Goal: Task Accomplishment & Management: Complete application form

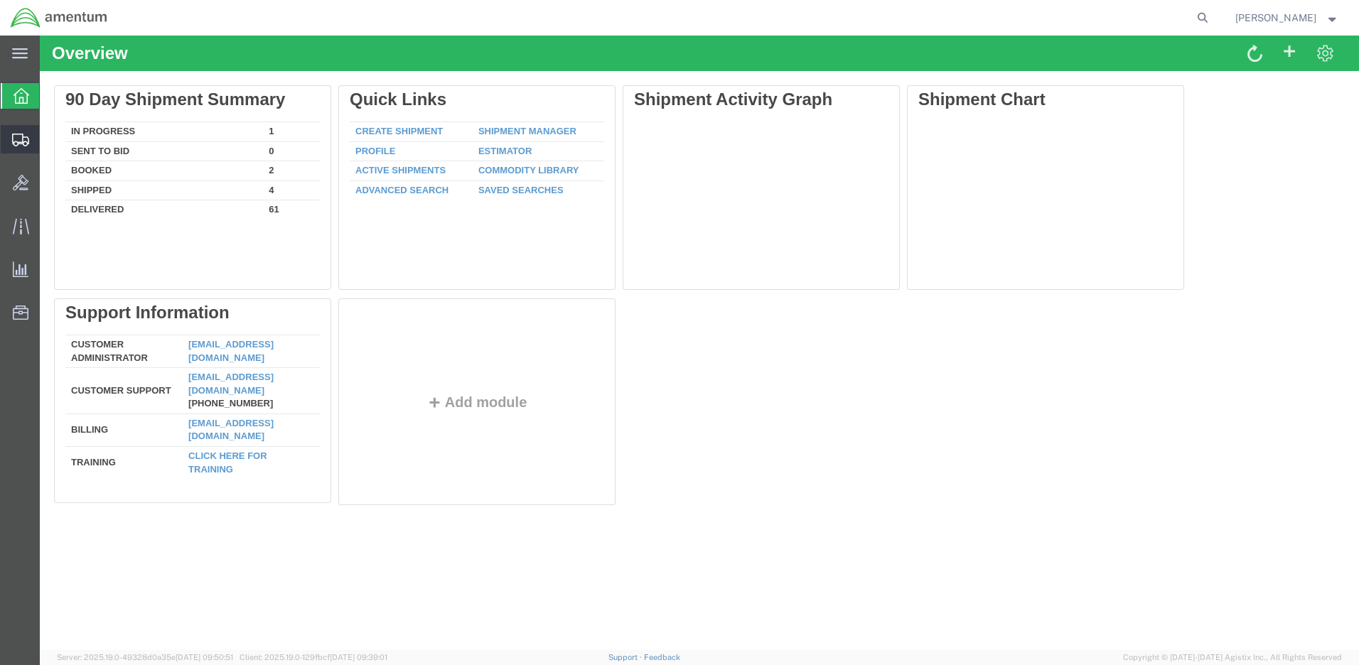
click at [0, 0] on span "Create Shipment" at bounding box center [0, 0] width 0 height 0
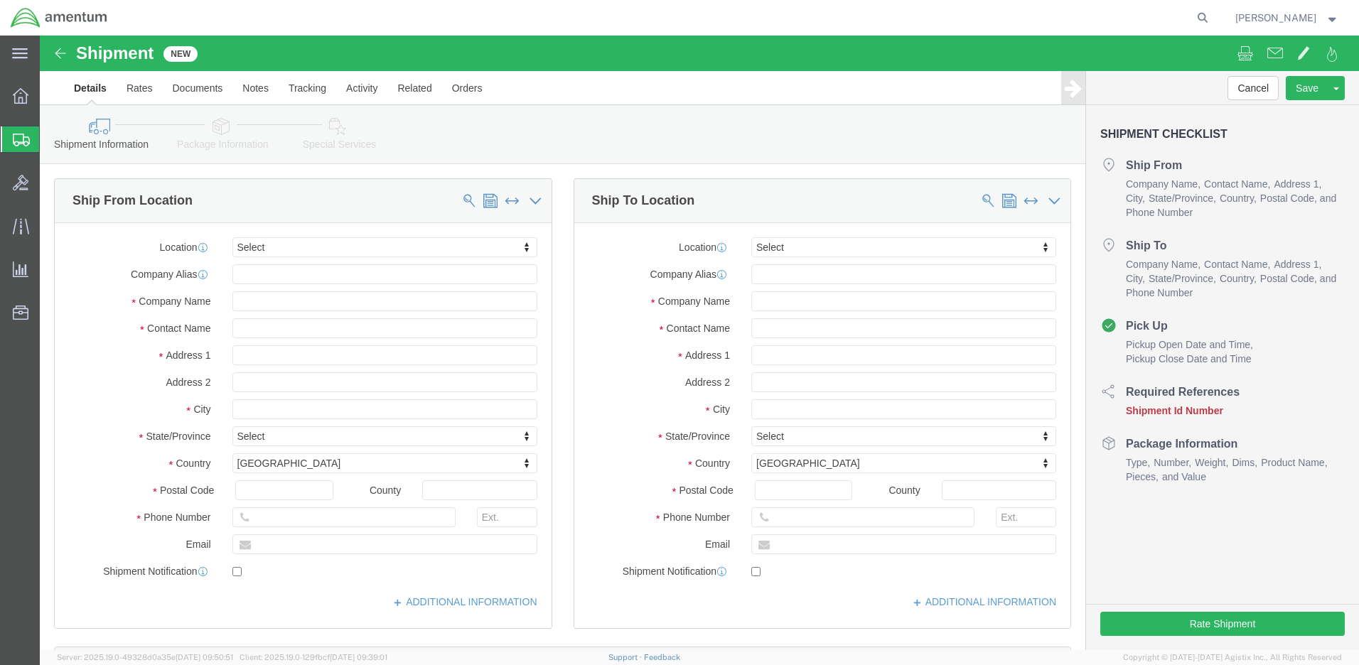
select select
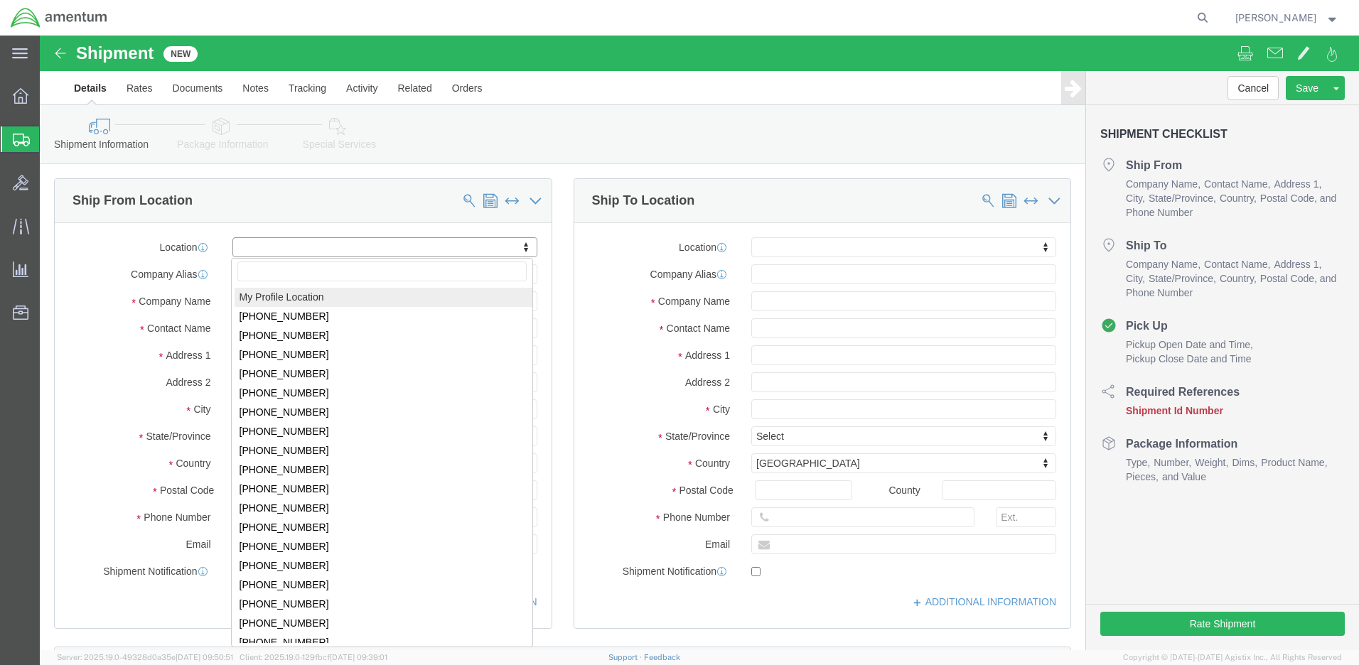
click body "Shipment New Details Rates Documents Notes Tracking Activity Related Orders Can…"
select select "MYPROFILE"
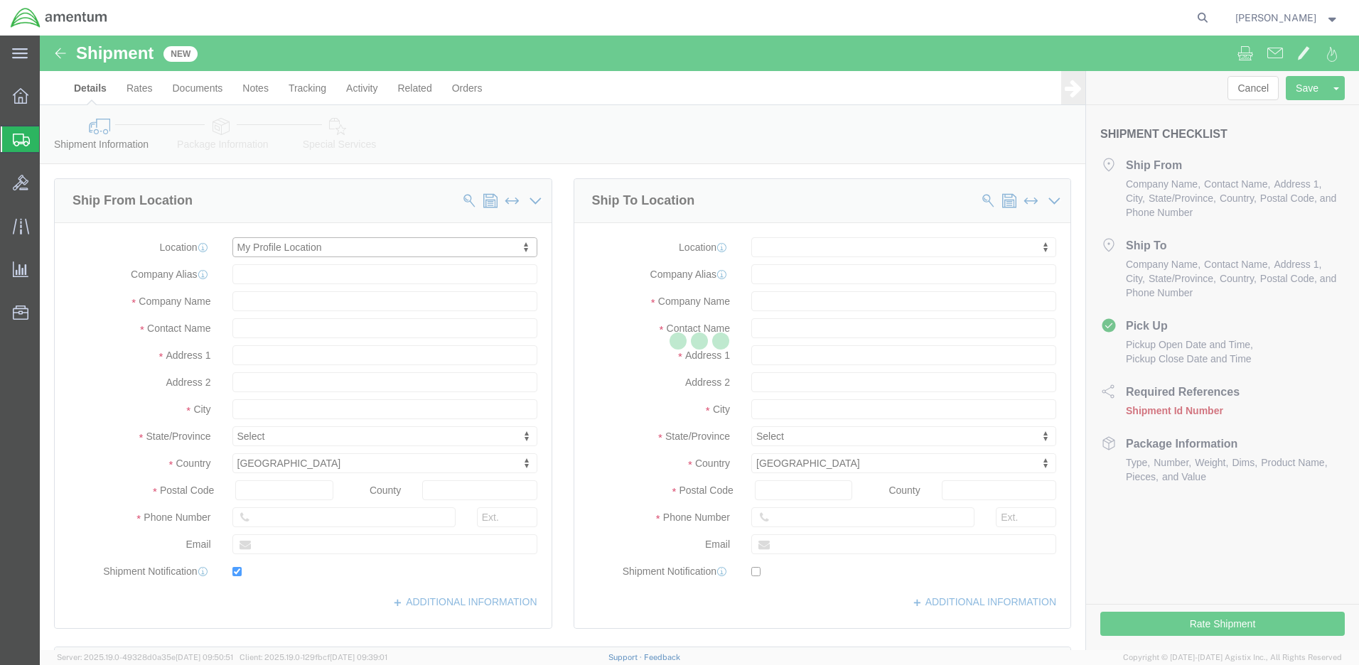
type input "[STREET_ADDRESS]"
type input "98433"
type input "[PHONE_NUMBER]"
type input "[PERSON_NAME][EMAIL_ADDRESS][DOMAIN_NAME]"
checkbox input "true"
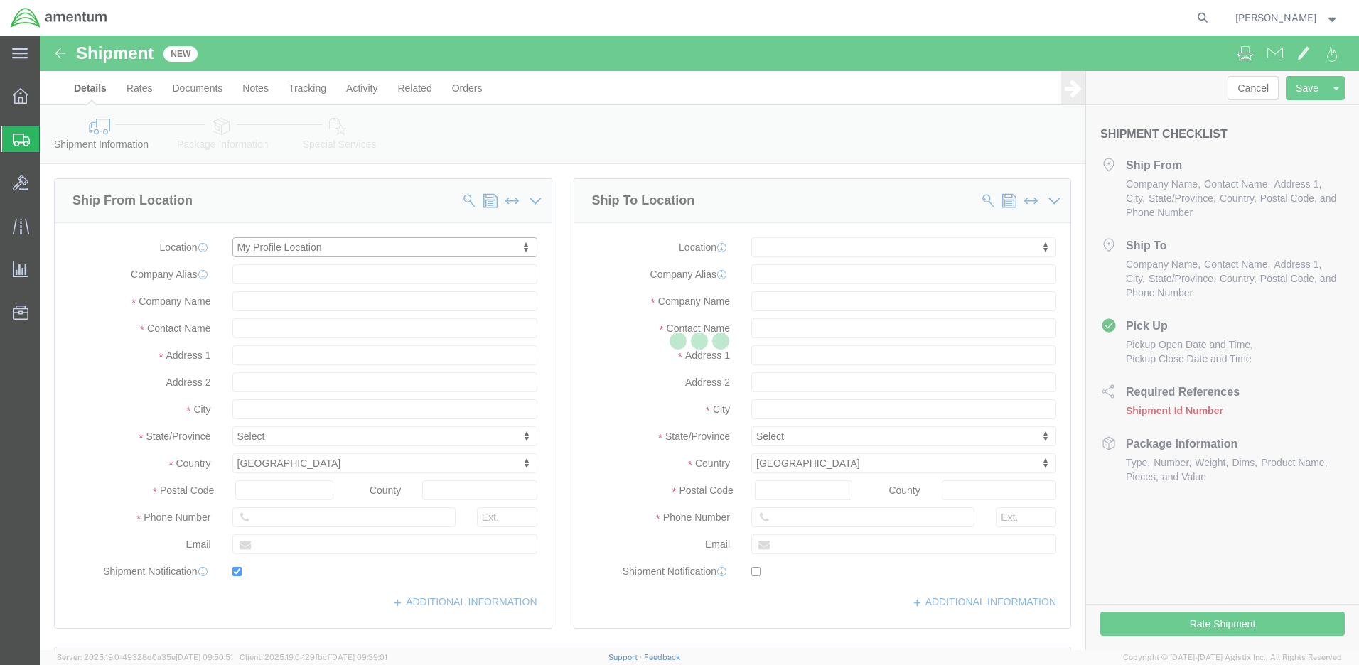
type input "Amentum Services, Inc."
type input "[PERSON_NAME]"
type input "Joint Base [PERSON_NAME]"
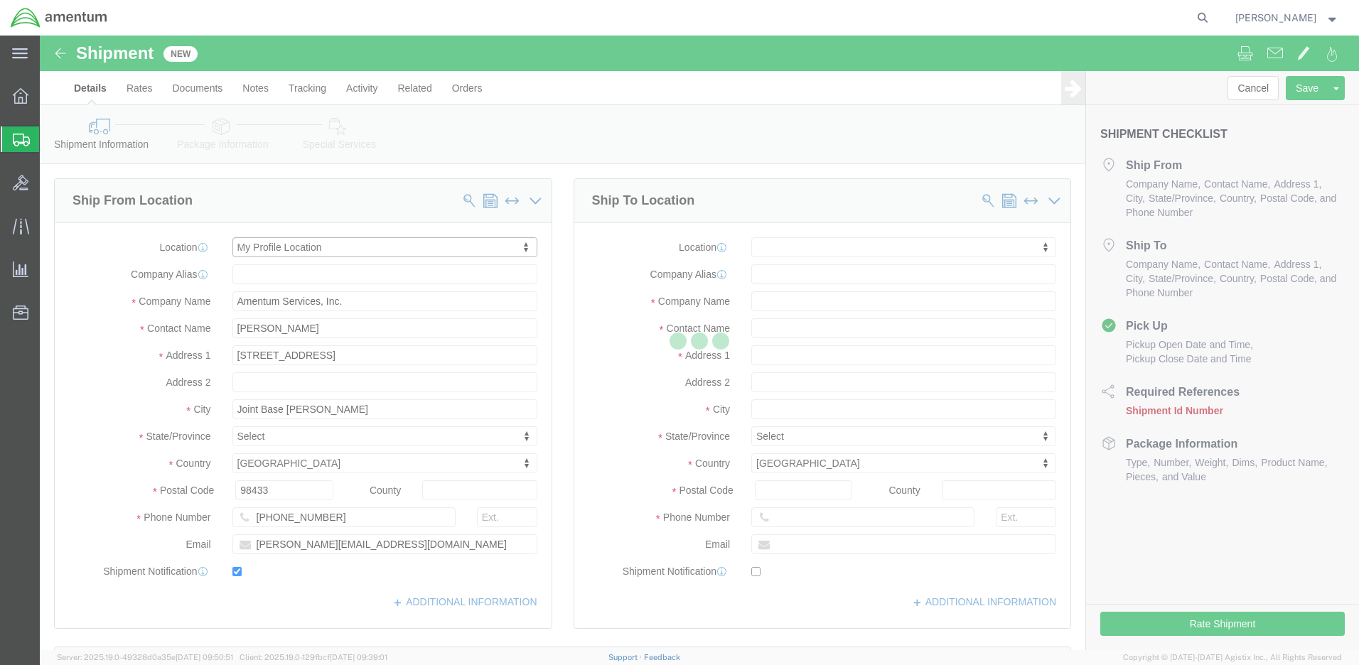
select select "WA"
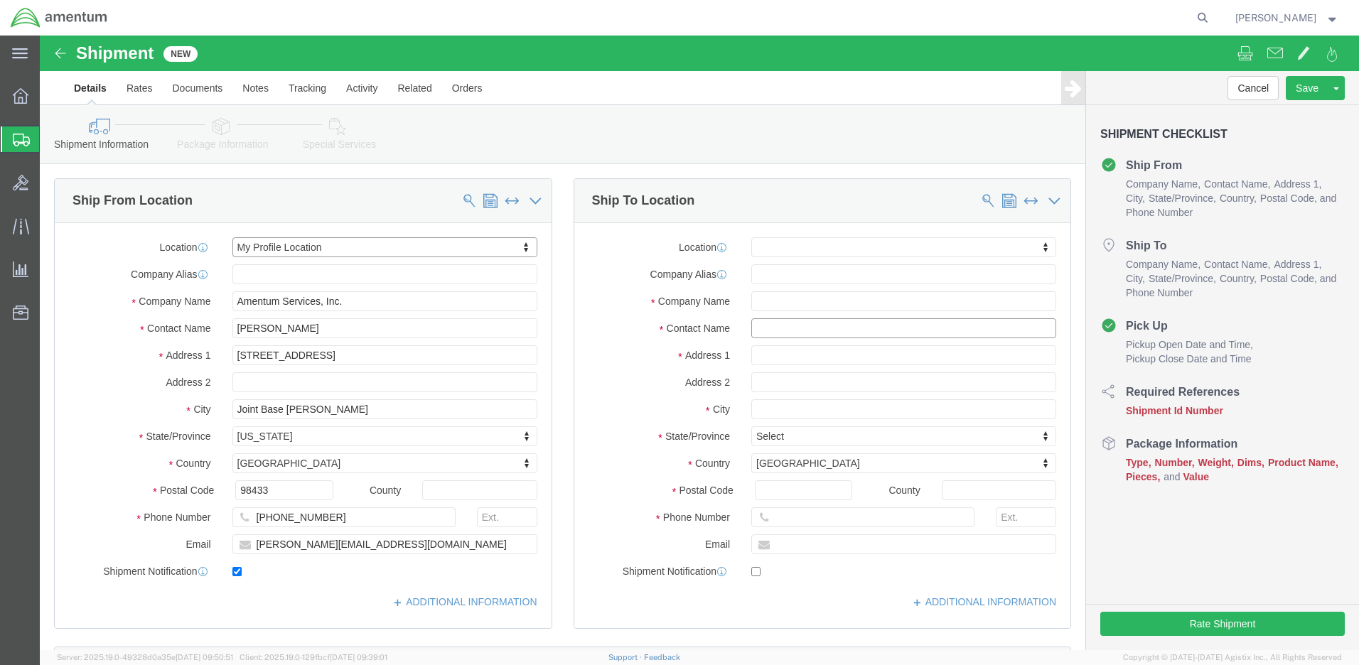
click input "text"
type input "w"
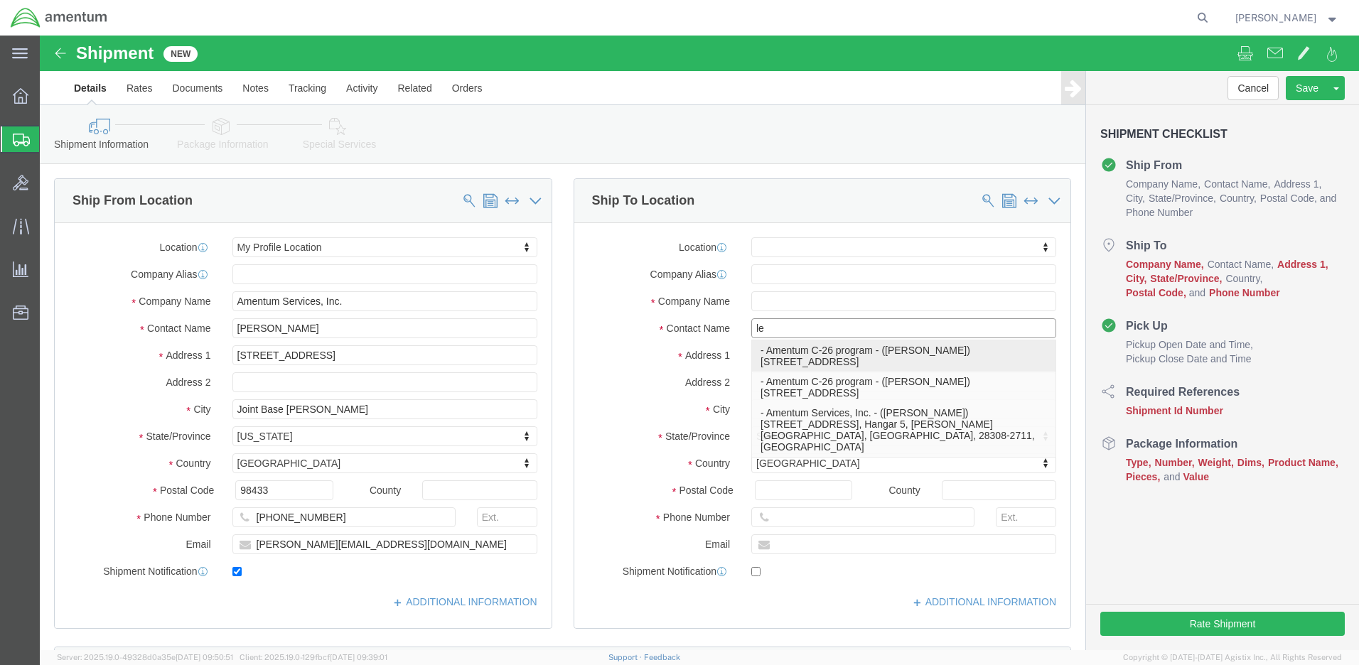
type input "l"
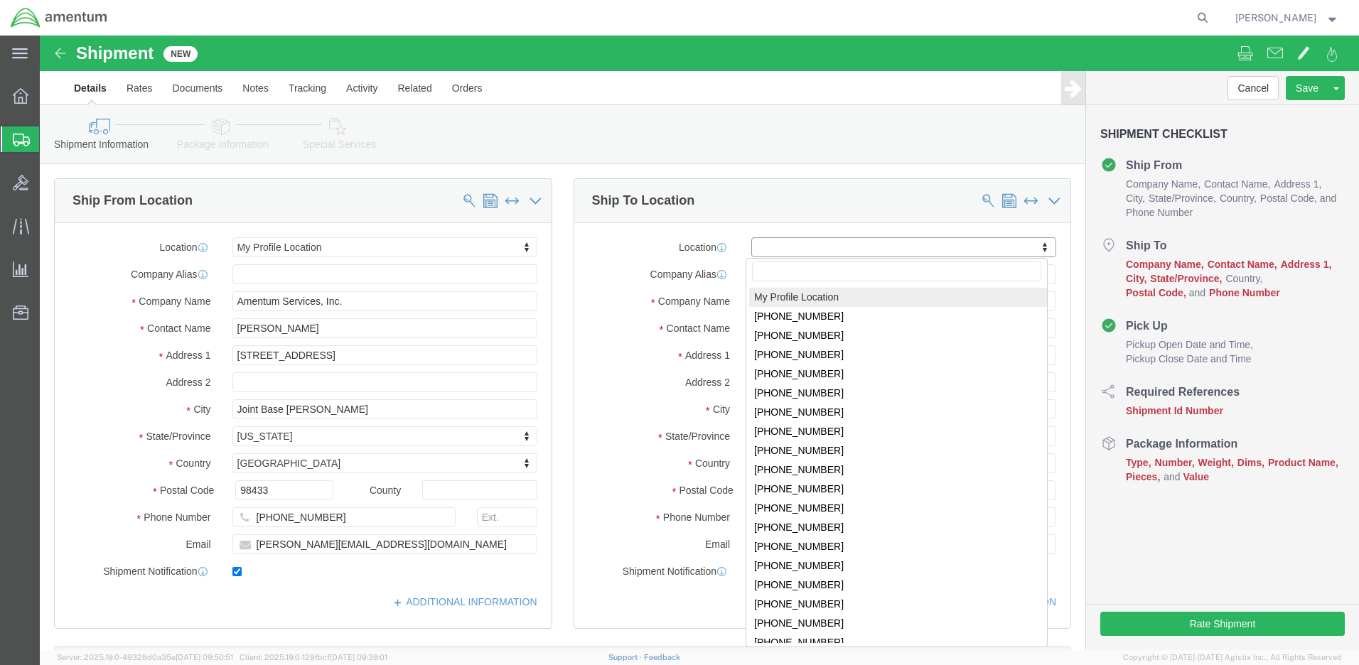
click body "Shipment New Details Rates Documents Notes Tracking Activity Related Orders Can…"
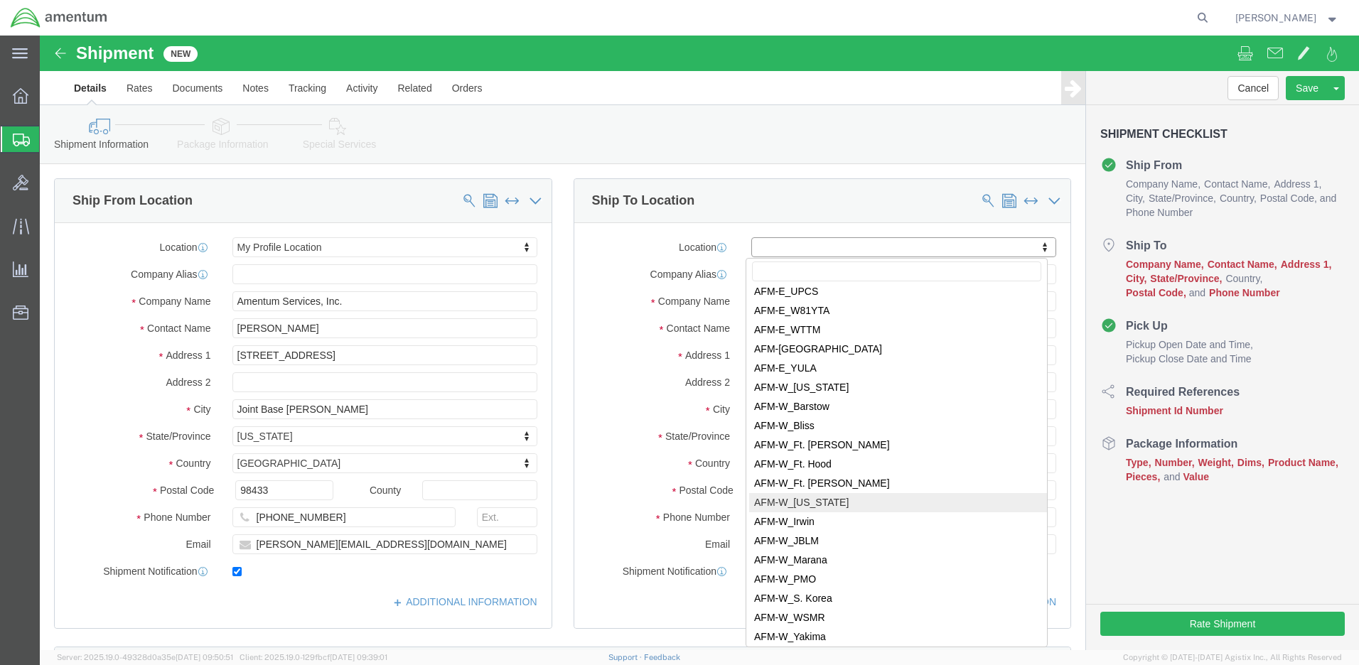
select select "59334"
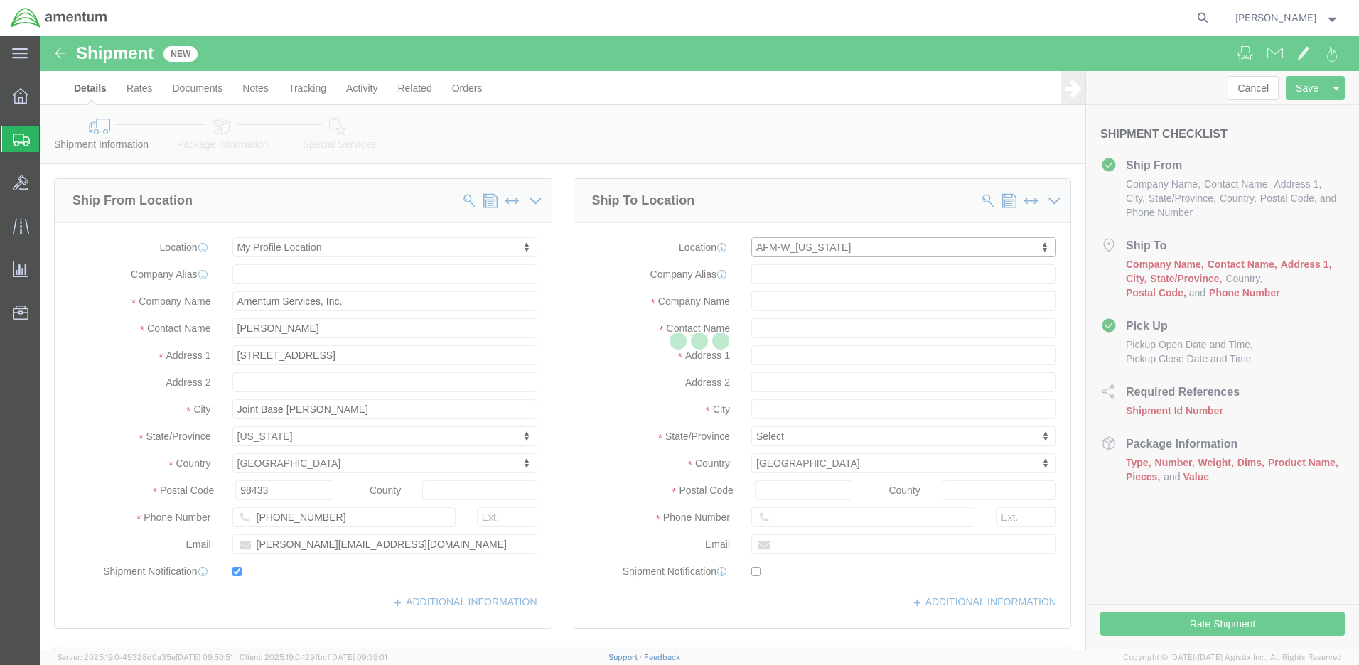
type input "[STREET_ADDRESS][PERSON_NAME][PERSON_NAME]"
type input "Hanger Bldg 114"
type input "96854"
type input "Amentum Services, Inc."
type input "[PERSON_NAME][GEOGRAPHIC_DATA]"
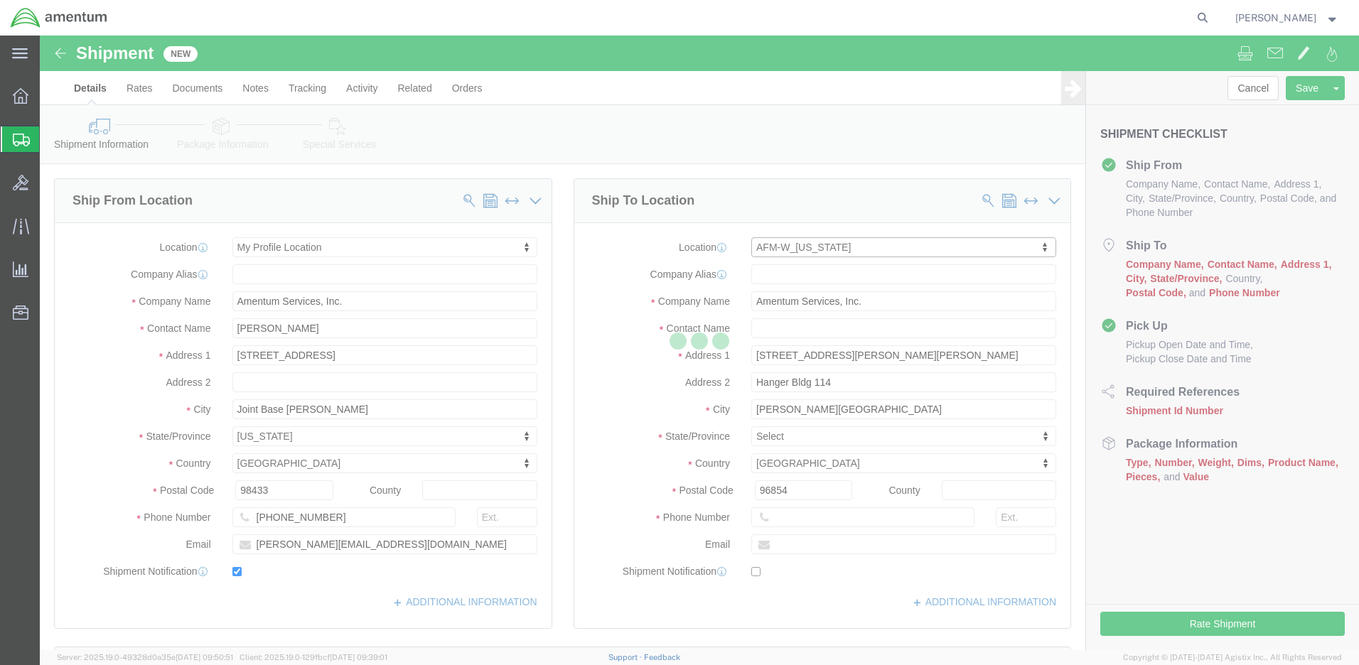
select select "HI"
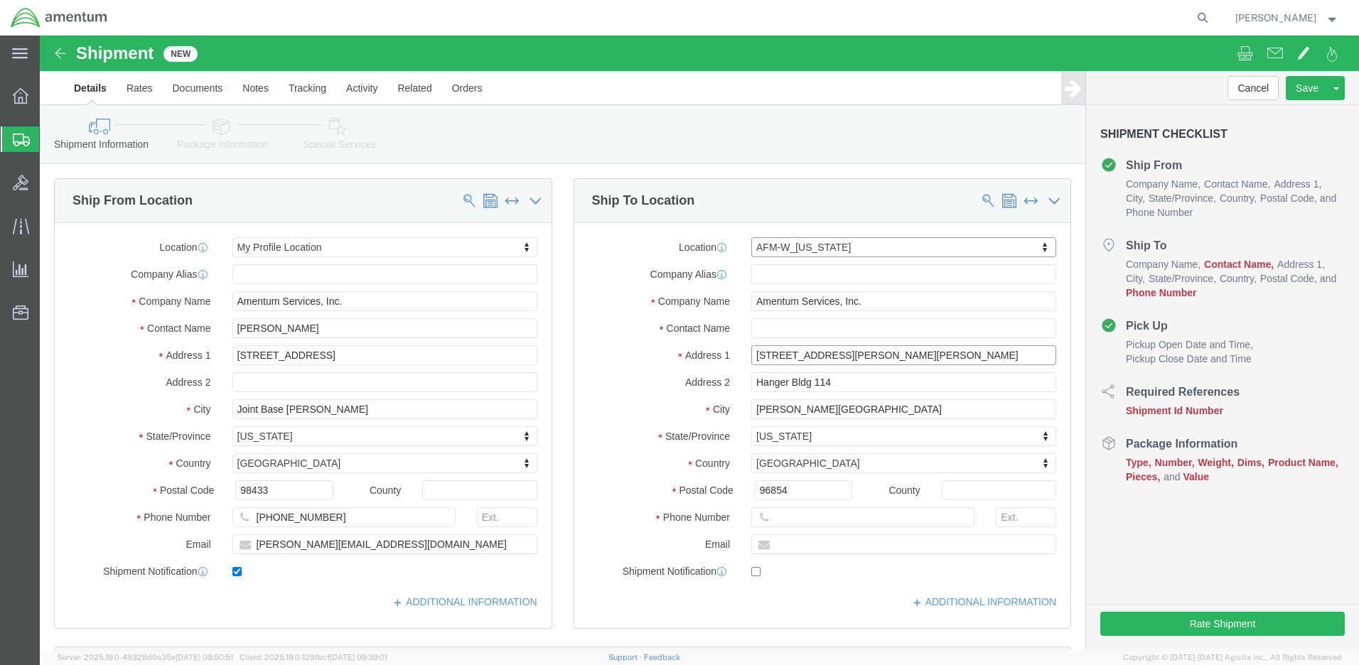
click input "[STREET_ADDRESS][PERSON_NAME][PERSON_NAME]"
type input "[STREET_ADDRESS][PERSON_NAME][PERSON_NAME]"
drag, startPoint x: 747, startPoint y: 346, endPoint x: 681, endPoint y: 346, distance: 65.4
select select
click div "Address [STREET_ADDRESS]"
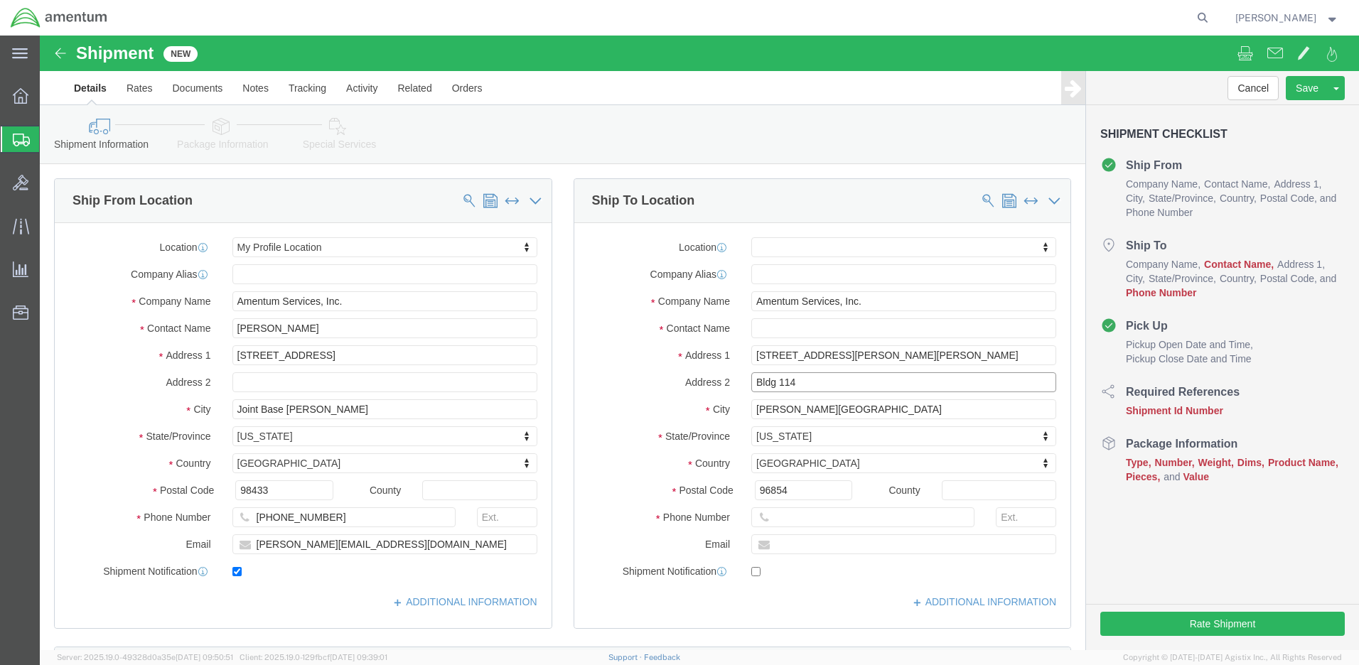
click input "Bldg 114"
type input "Bldg 113"
drag, startPoint x: 822, startPoint y: 266, endPoint x: 706, endPoint y: 267, distance: 115.8
click input "Amentum Services, Inc."
type input "25th CAB AVN SPO"
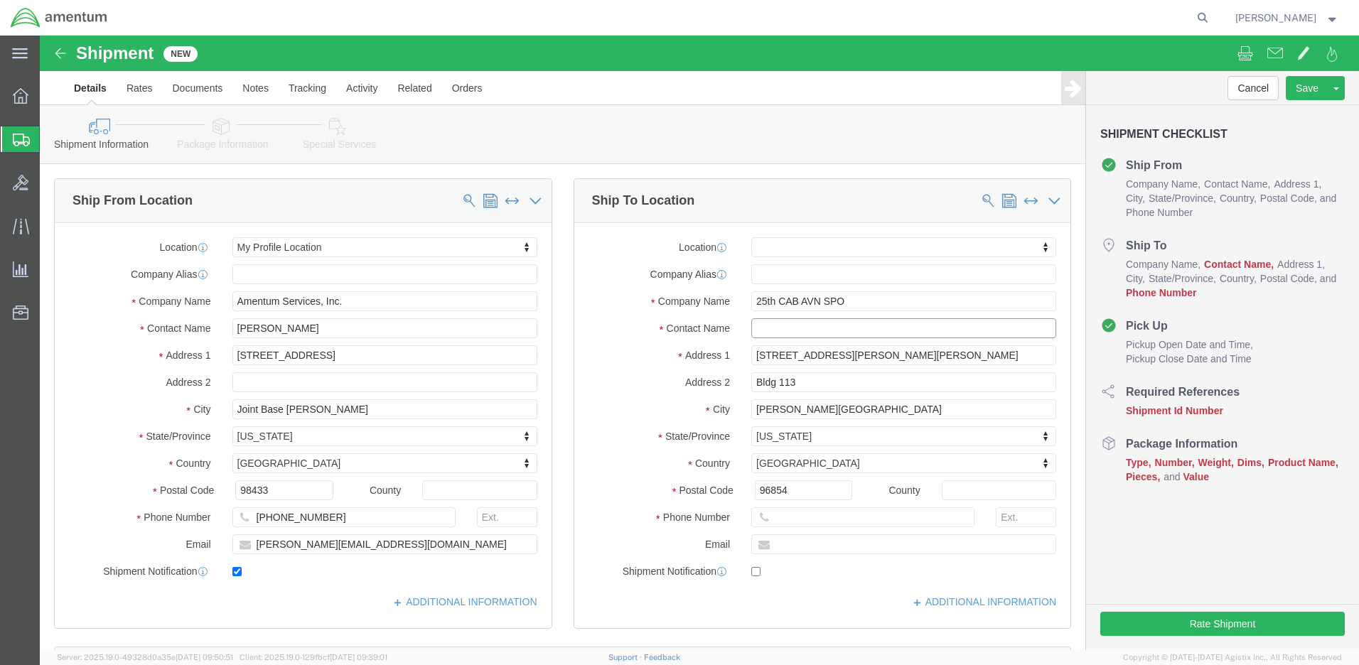
click input "text"
type input "ATTN: [PERSON_NAME] / [PERSON_NAME]"
click input "text"
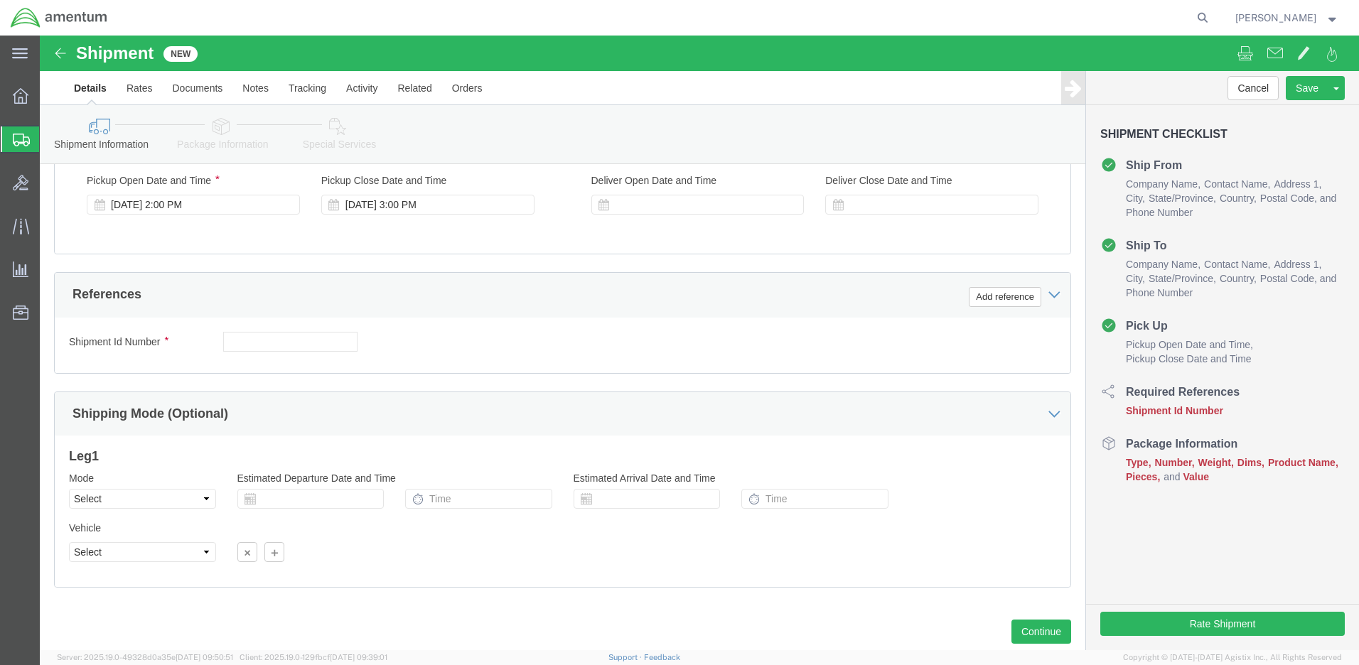
type input "[PHONE_NUMBER]"
click input "text"
paste input "4999.R.2521.AW.AM.0F.YWKM.00"
type input "4999.R.2521.AW.AM.0F.YWKM.00"
click button "Continue"
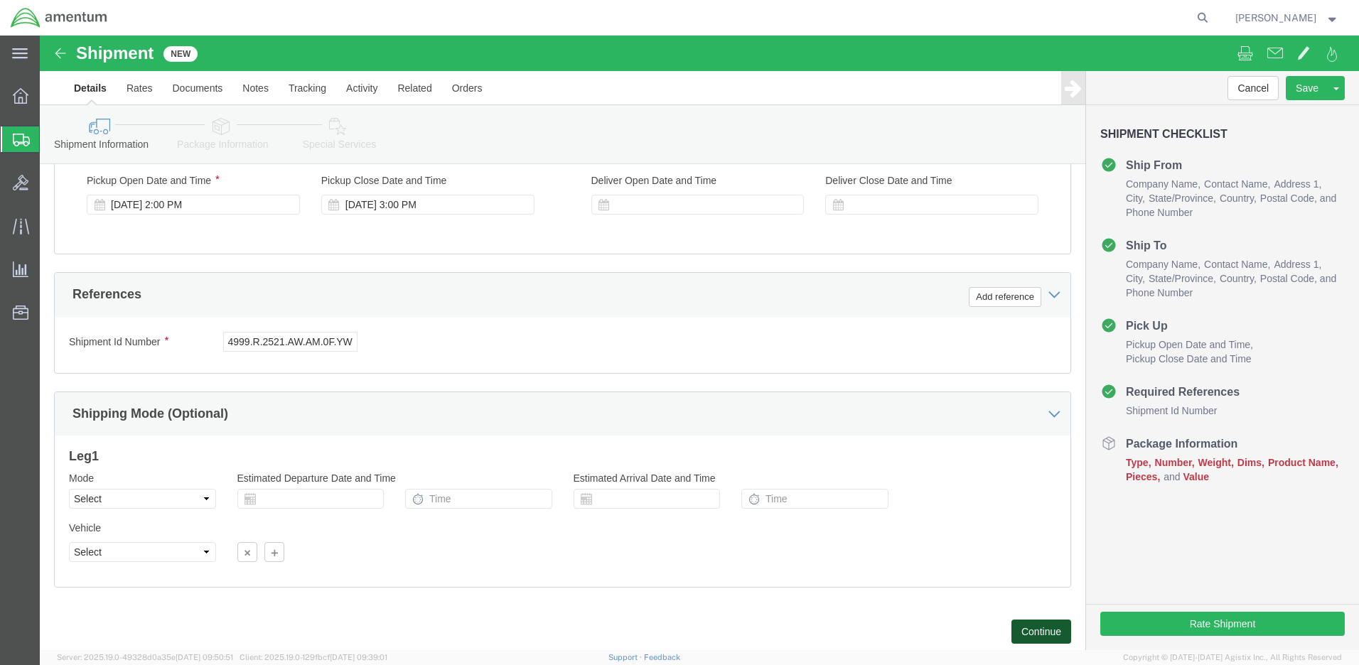
scroll to position [0, 0]
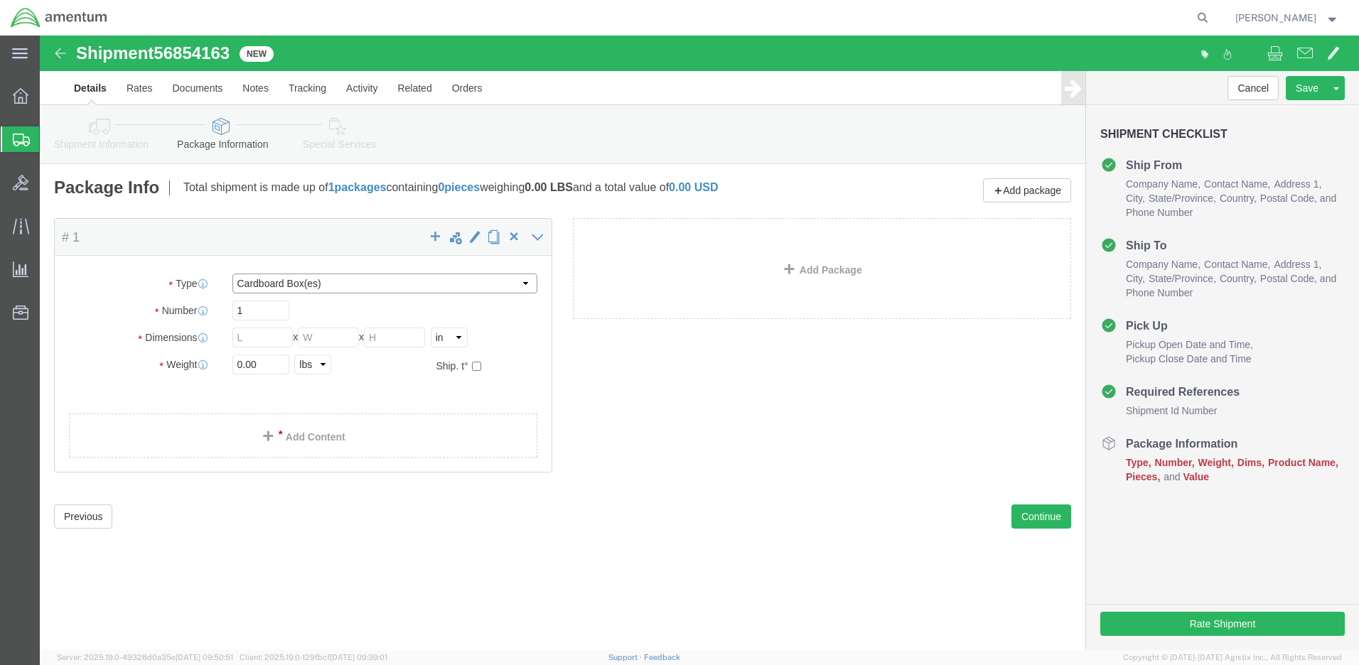
select select "SBX"
type input "12.25"
type input "11.00"
type input "1.50"
drag, startPoint x: 219, startPoint y: 323, endPoint x: 116, endPoint y: 325, distance: 103.1
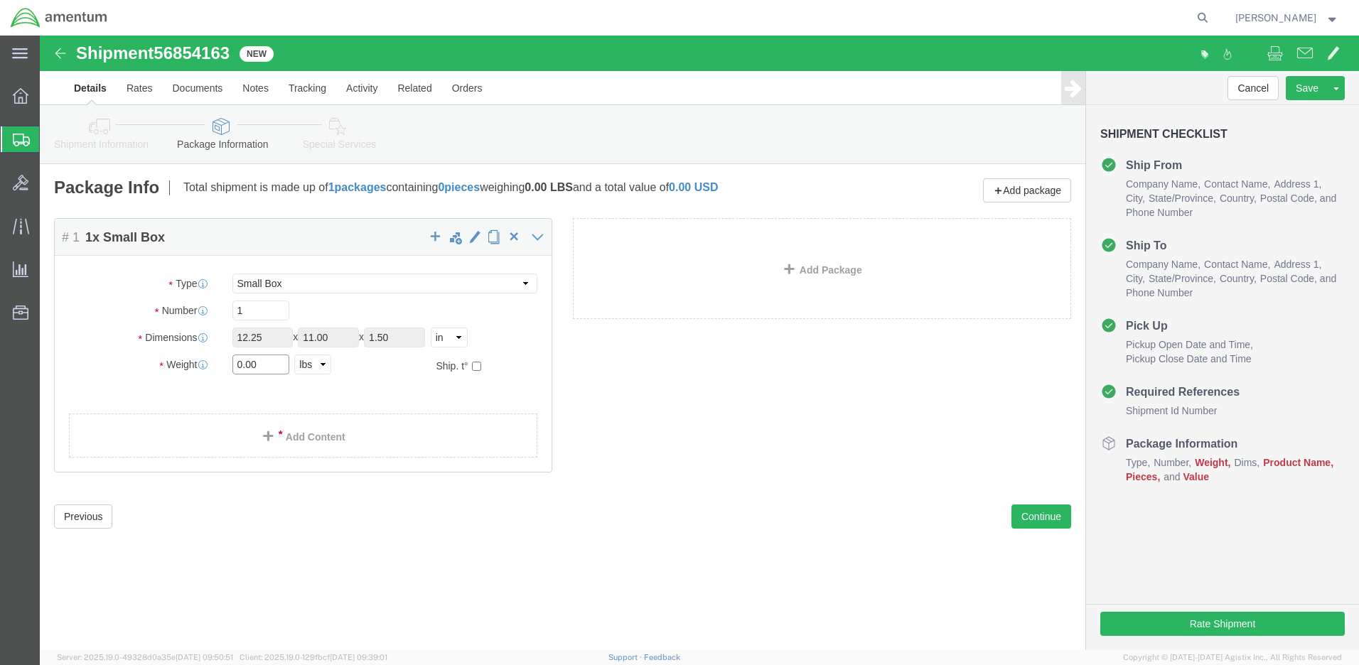
click div "Weight Total weight of packages in pounds or kilograms 0.00 Select kgs lbs Ship…"
type input "2"
click link "Add Content"
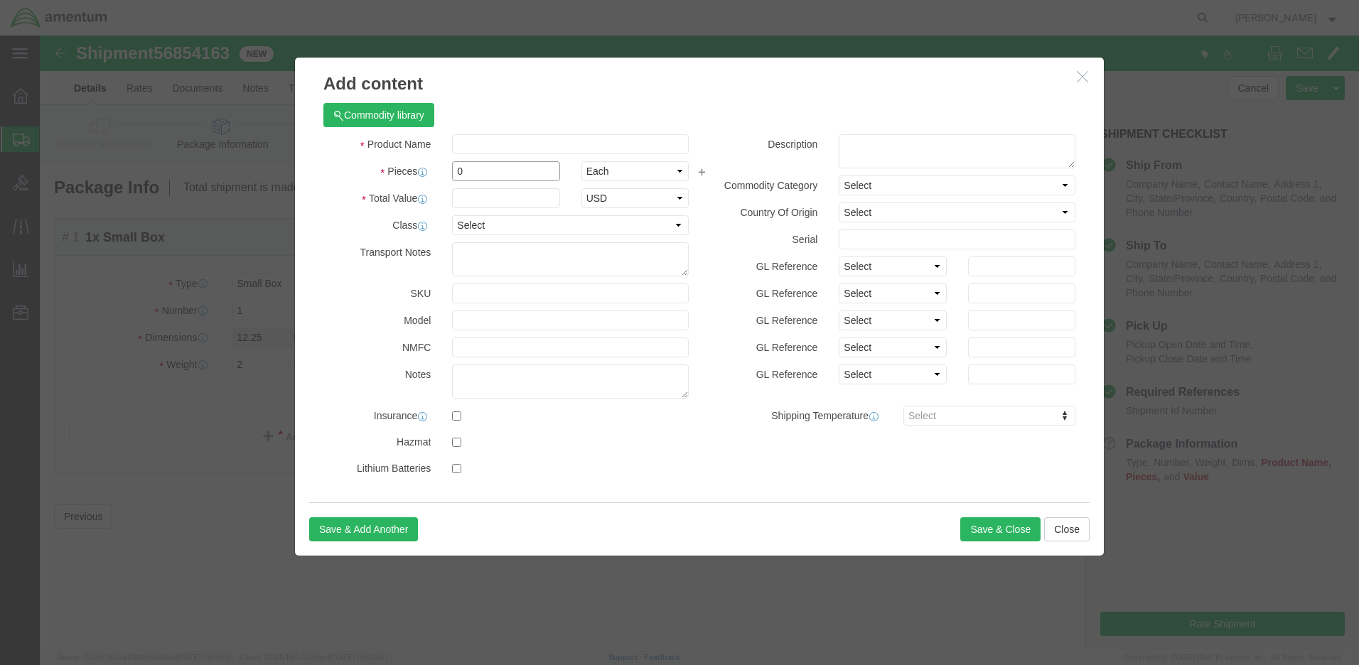
drag, startPoint x: 434, startPoint y: 136, endPoint x: 395, endPoint y: 135, distance: 39.1
click div "Pieces 0 Select Bag Barrels 100Board Feet Bottle Box Blister Pack Carats Can Ca…"
type input "2"
click input "text"
type input "200"
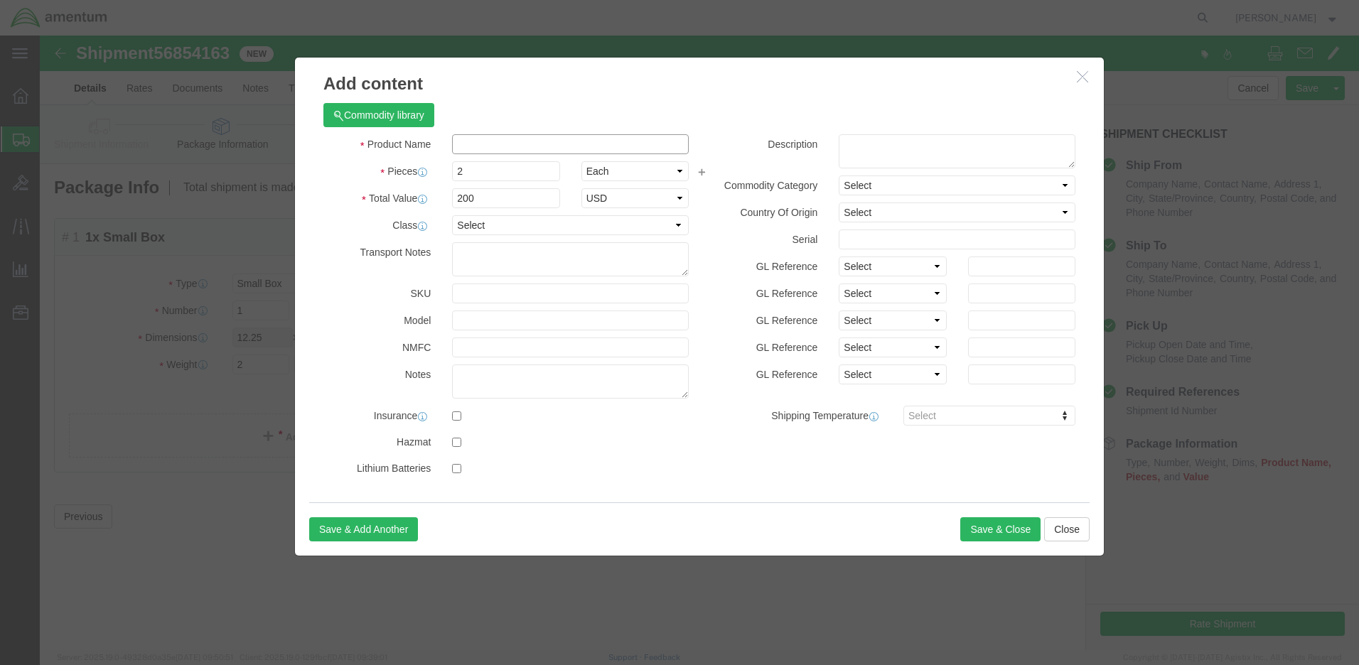
click input "text"
type input "Breach Plug Assy Tool"
click button "Save & Close"
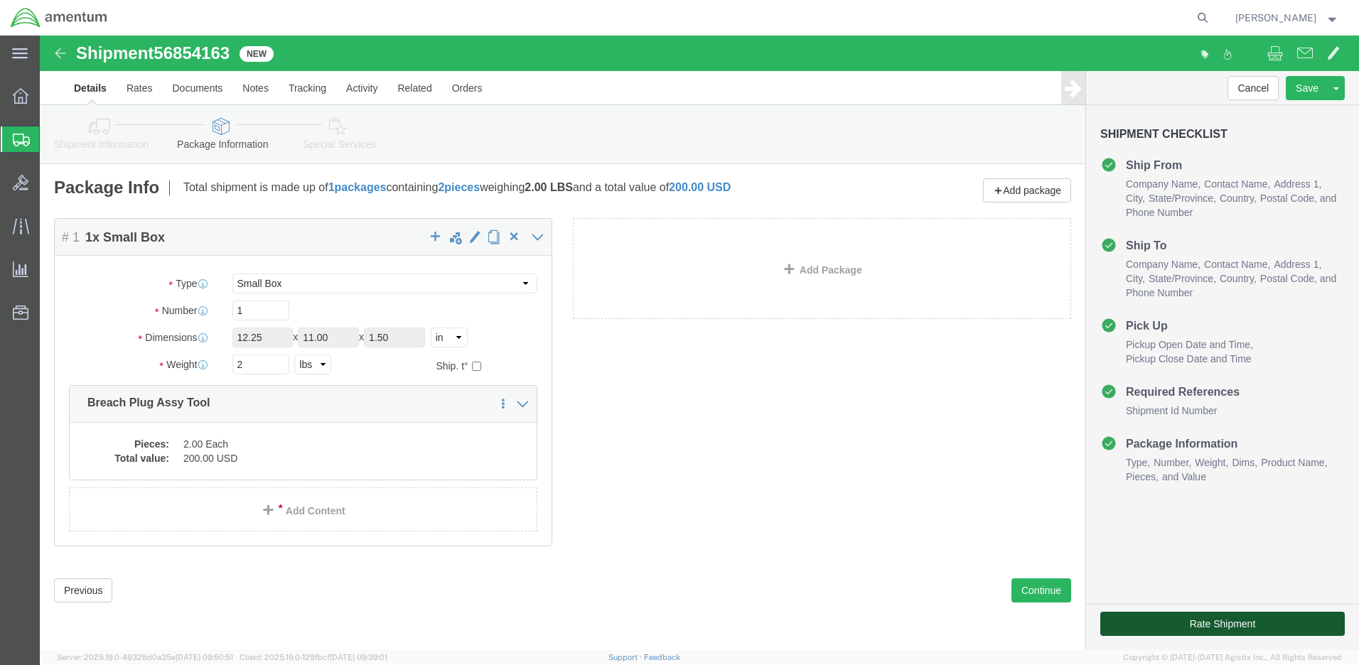
click button "Rate Shipment"
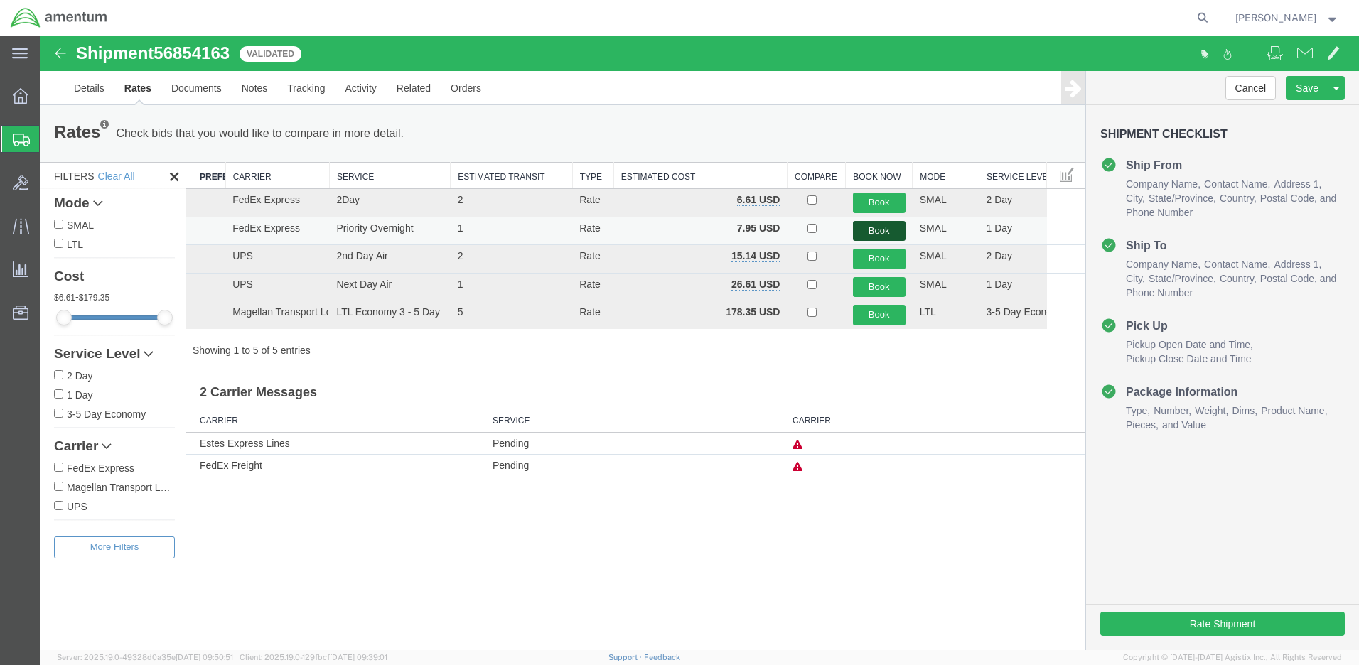
click at [881, 228] on button "Book" at bounding box center [879, 231] width 53 height 21
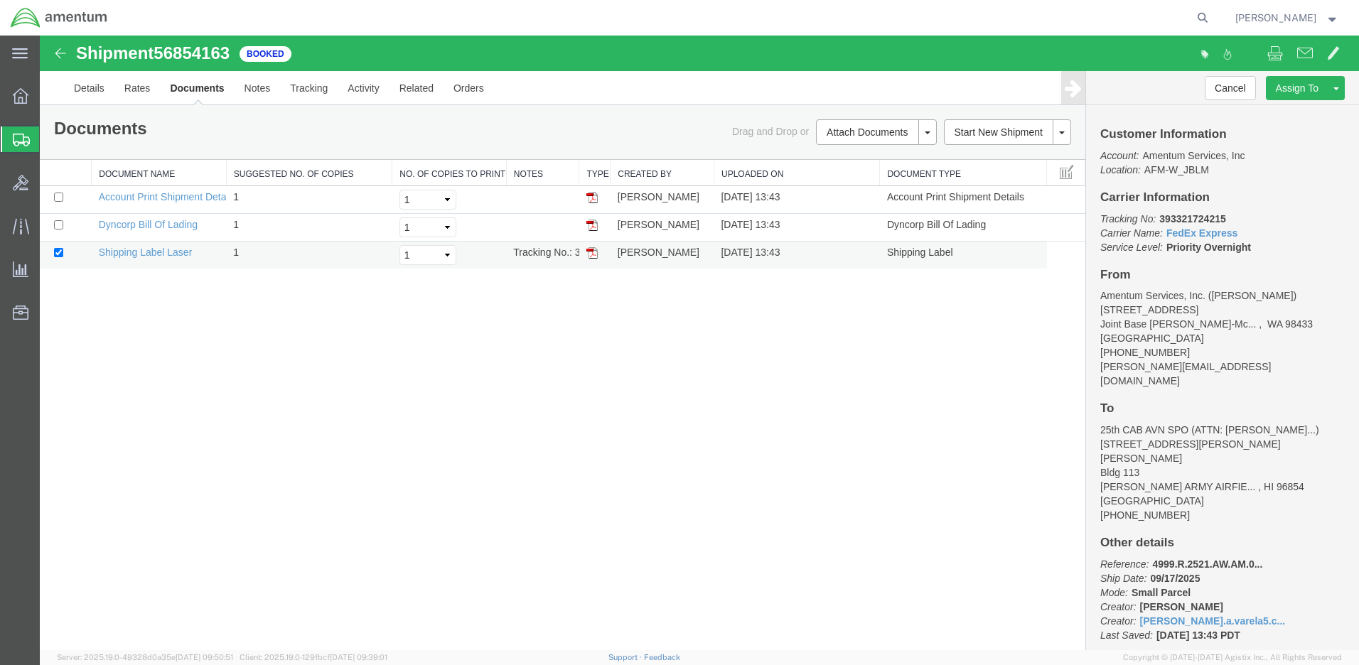
click at [591, 252] on img at bounding box center [591, 252] width 11 height 11
